Goal: Task Accomplishment & Management: Use online tool/utility

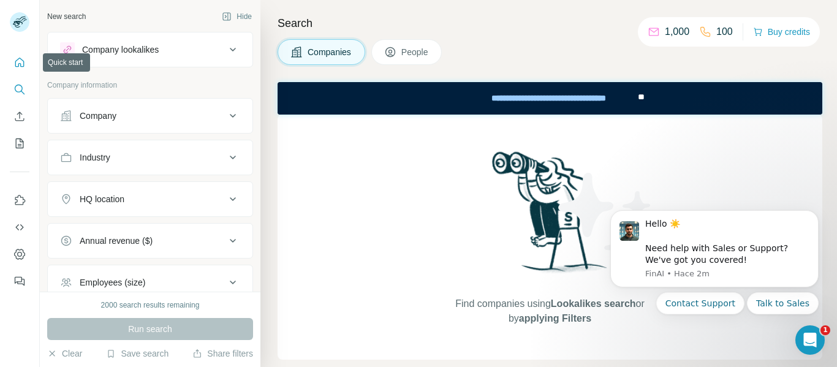
click at [23, 65] on icon "Quick start" at bounding box center [19, 62] width 9 height 9
click at [2, 64] on div at bounding box center [19, 168] width 39 height 248
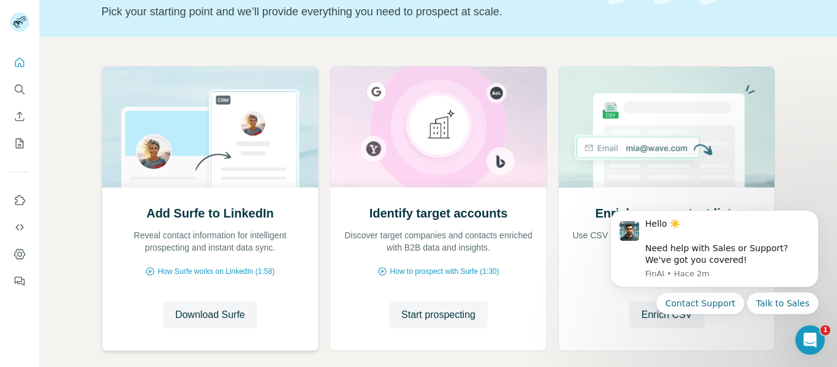
scroll to position [148, 0]
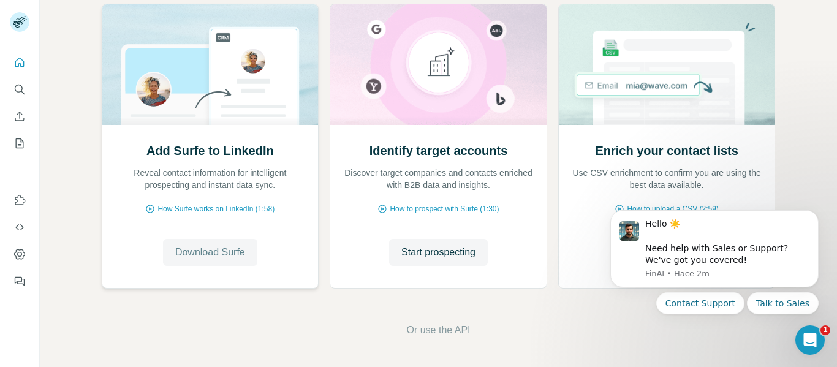
click at [186, 254] on span "Download Surfe" at bounding box center [210, 252] width 70 height 15
click at [23, 59] on icon "Quick start" at bounding box center [19, 62] width 12 height 12
click at [24, 280] on icon "Feedback" at bounding box center [20, 282] width 7 height 7
click at [14, 144] on icon "My lists" at bounding box center [19, 143] width 12 height 12
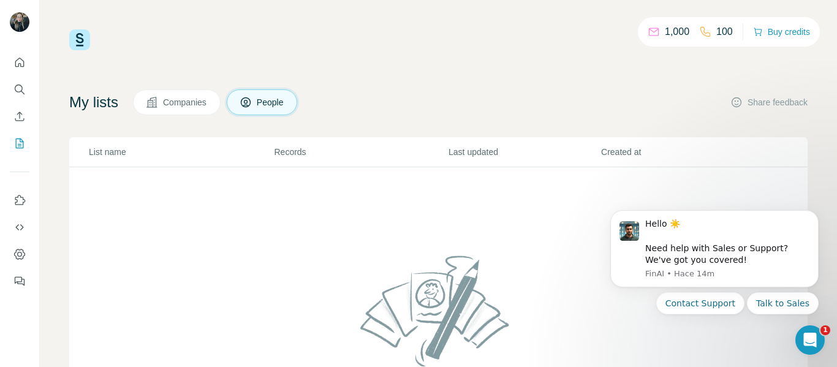
click at [670, 31] on p "1,000" at bounding box center [677, 32] width 25 height 15
click at [170, 107] on span "Companies" at bounding box center [185, 102] width 45 height 12
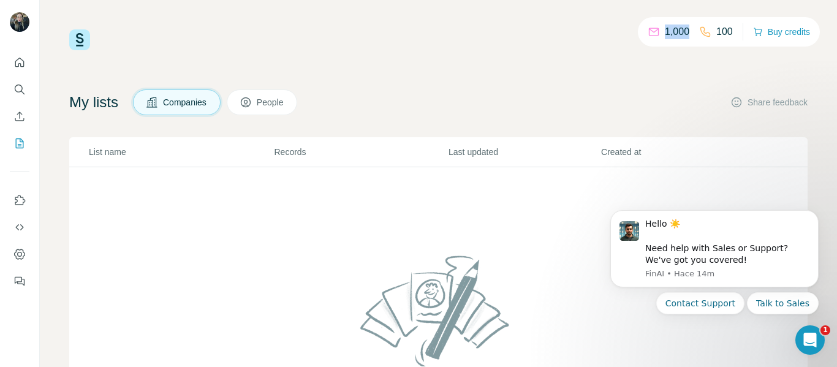
click at [285, 107] on span "People" at bounding box center [271, 102] width 28 height 12
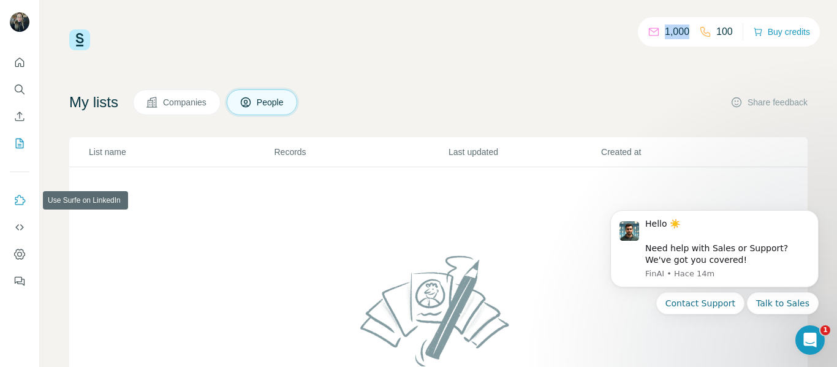
click at [14, 194] on icon "Use Surfe on LinkedIn" at bounding box center [19, 200] width 12 height 12
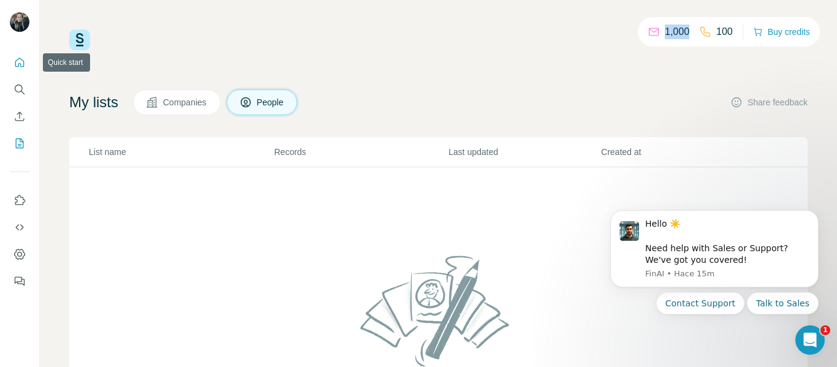
click at [20, 62] on icon "Quick start" at bounding box center [19, 62] width 12 height 12
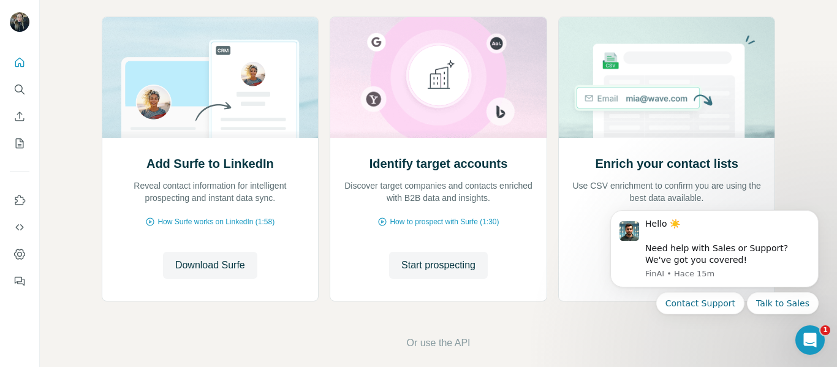
scroll to position [148, 0]
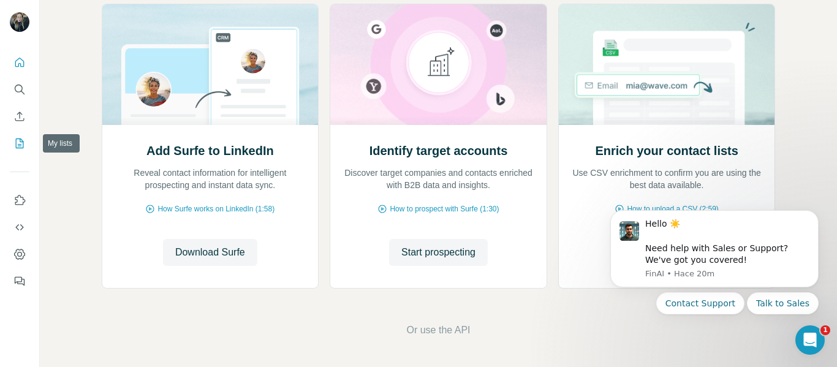
click at [18, 146] on icon "My lists" at bounding box center [19, 143] width 12 height 12
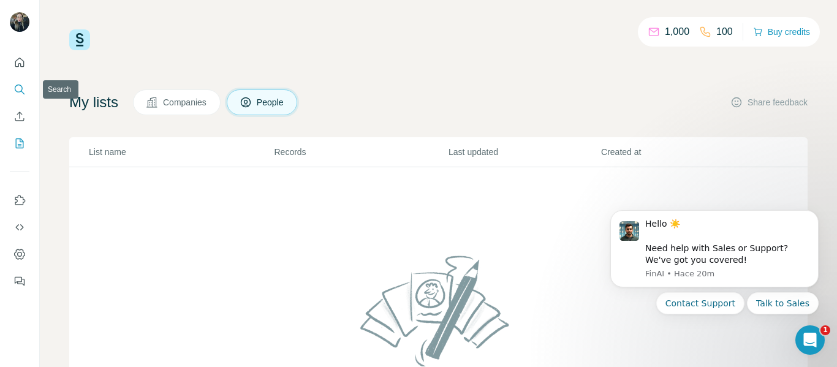
click at [18, 91] on icon "Search" at bounding box center [19, 89] width 12 height 12
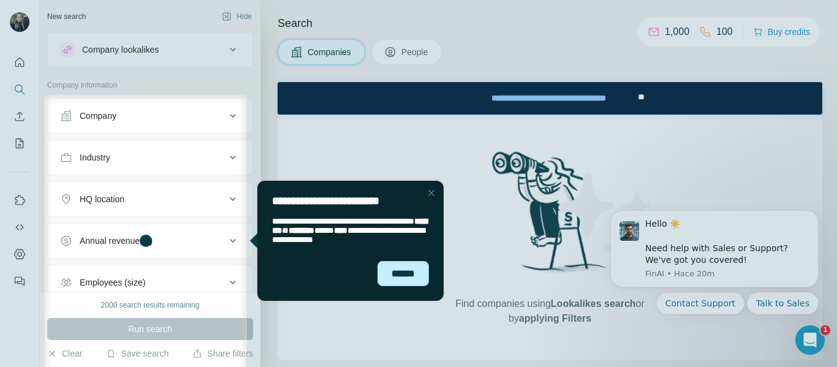
click at [388, 263] on div "******" at bounding box center [402, 273] width 51 height 25
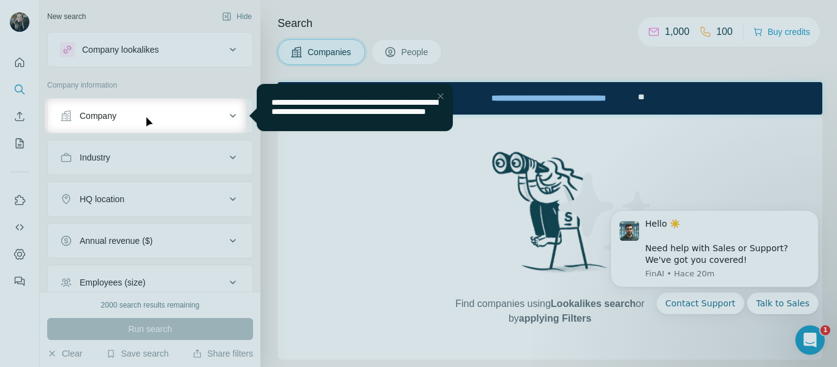
click at [227, 83] on div at bounding box center [418, 49] width 837 height 98
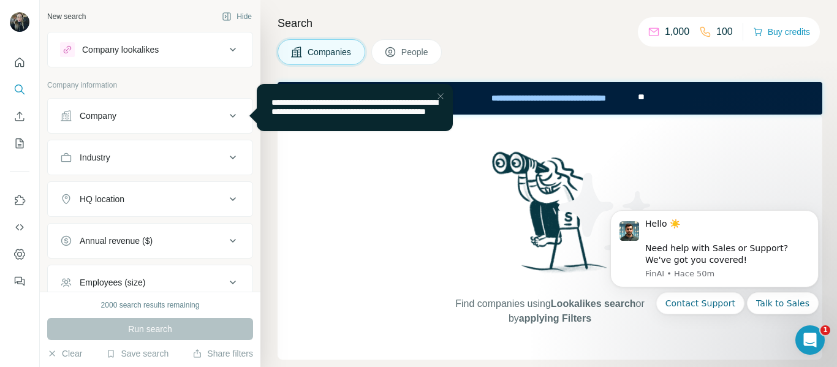
click at [225, 105] on button "Company" at bounding box center [150, 115] width 205 height 29
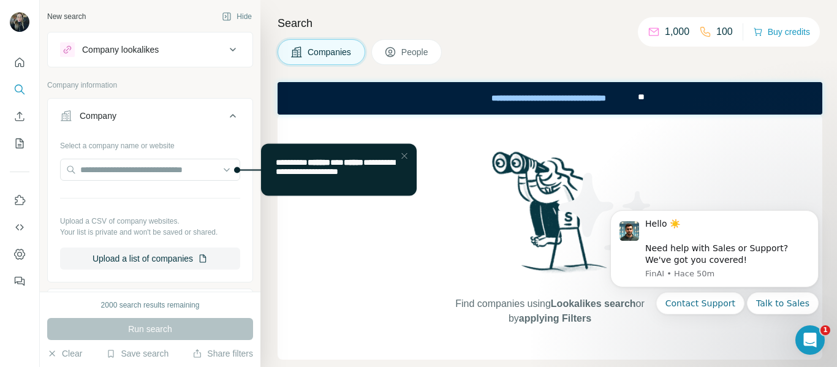
click at [225, 105] on button "Company" at bounding box center [150, 118] width 205 height 34
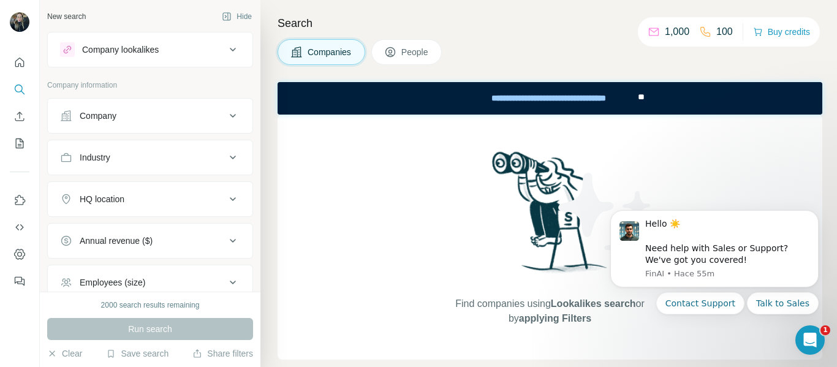
click at [48, 101] on button "Company" at bounding box center [150, 115] width 205 height 29
